Goal: Navigation & Orientation: Find specific page/section

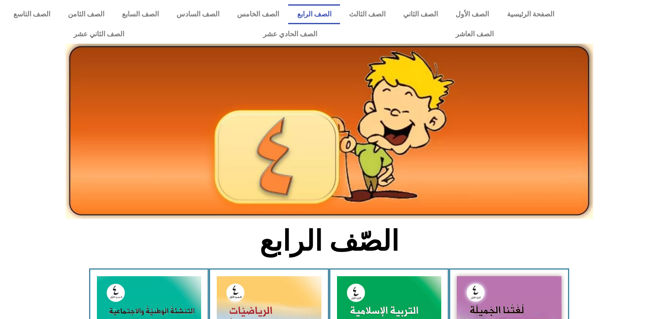
scroll to position [167, 0]
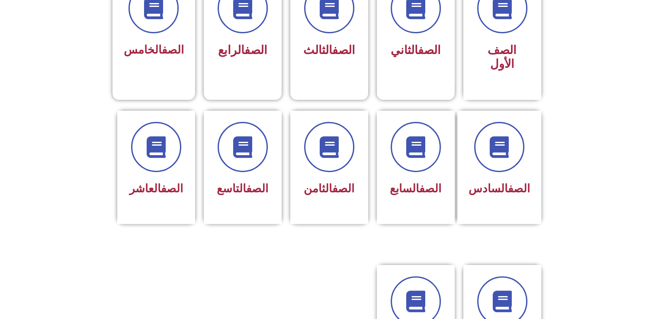
scroll to position [272, 0]
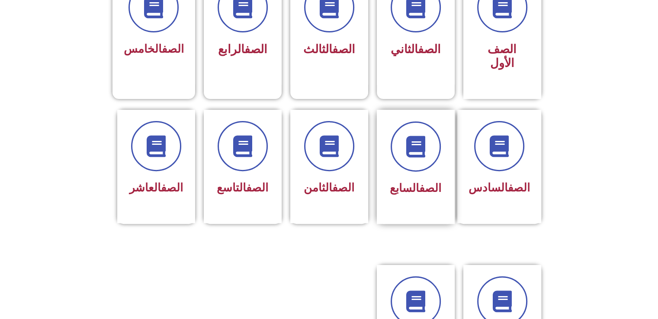
click at [400, 154] on div at bounding box center [416, 147] width 55 height 50
click at [407, 139] on icon at bounding box center [416, 147] width 24 height 24
